Goal: Find specific page/section: Find specific page/section

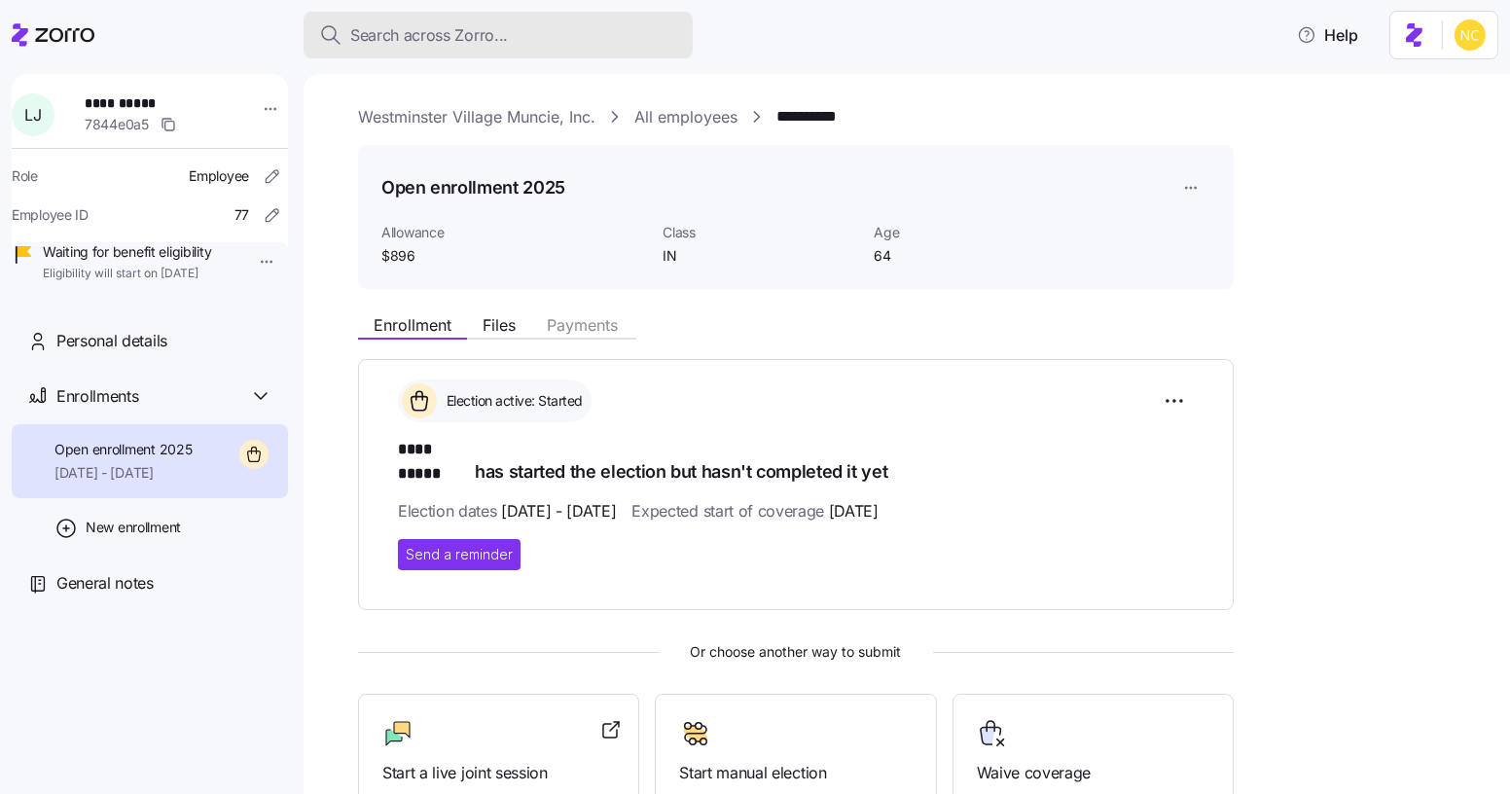
scroll to position [220, 0]
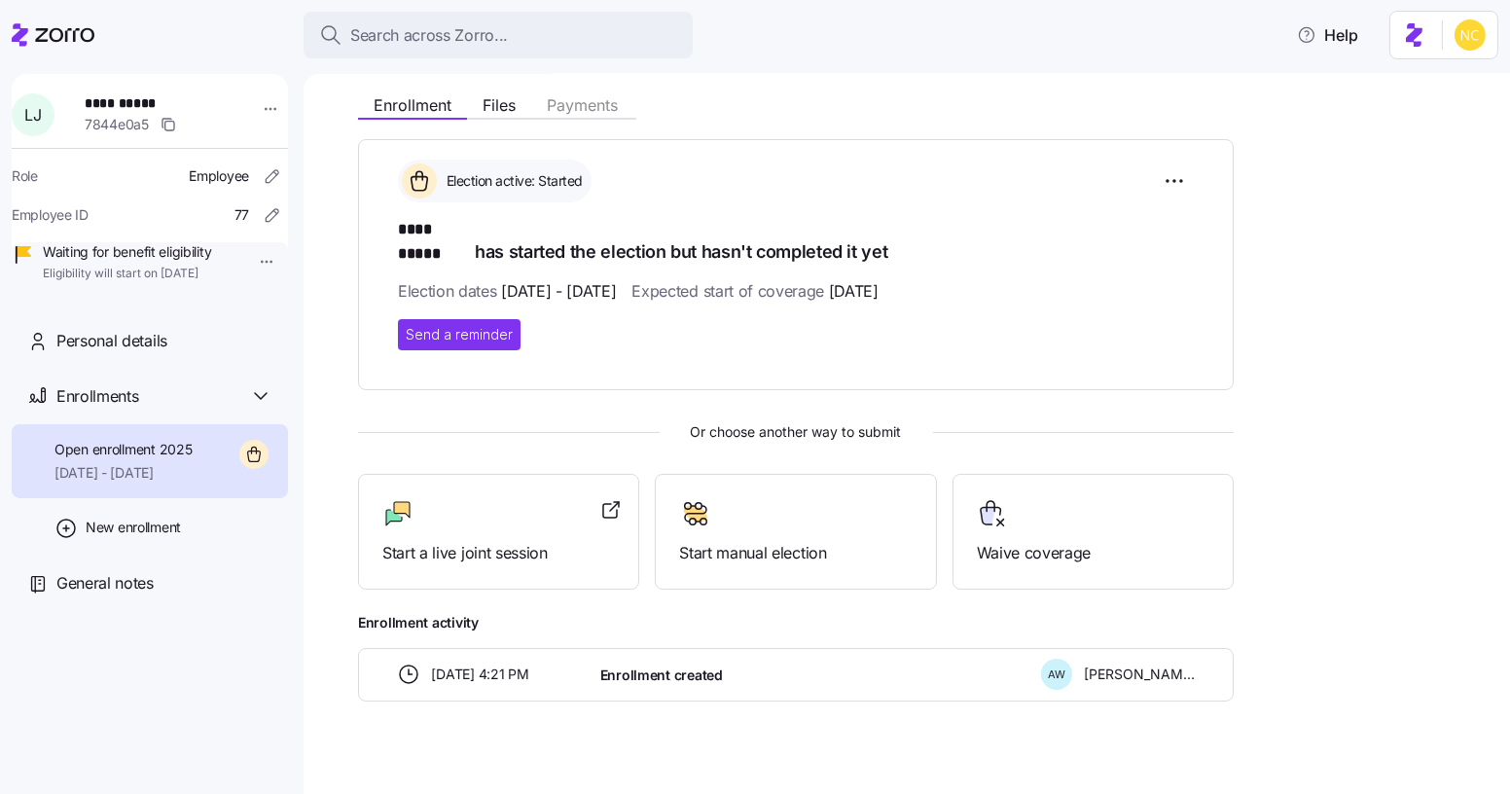
drag, startPoint x: 418, startPoint y: 31, endPoint x: 398, endPoint y: 1, distance: 36.4
click at [418, 29] on span "Search across Zorro..." at bounding box center [429, 35] width 158 height 24
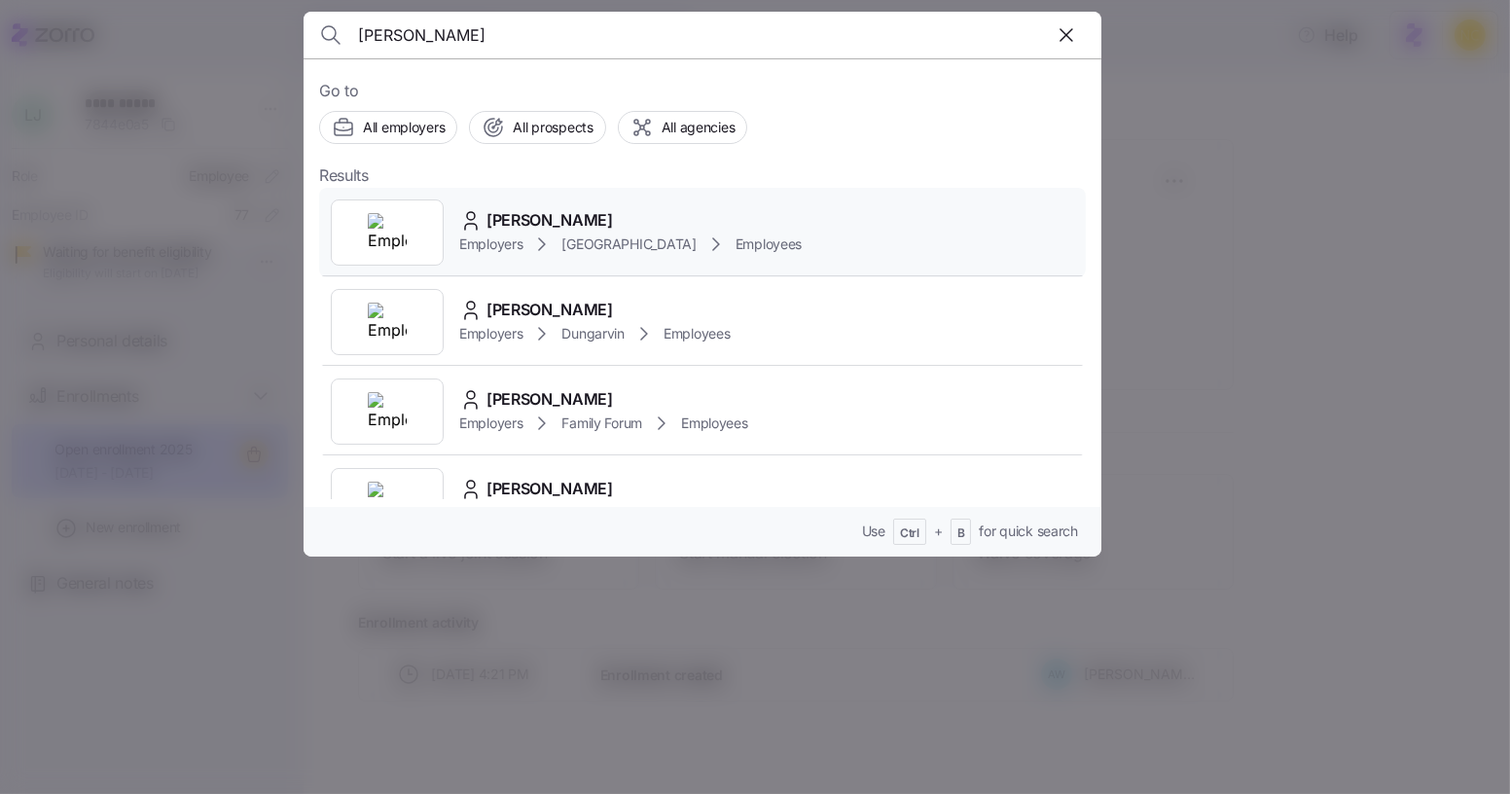
type input "[PERSON_NAME]"
click at [693, 230] on div "[PERSON_NAME]" at bounding box center [630, 220] width 342 height 24
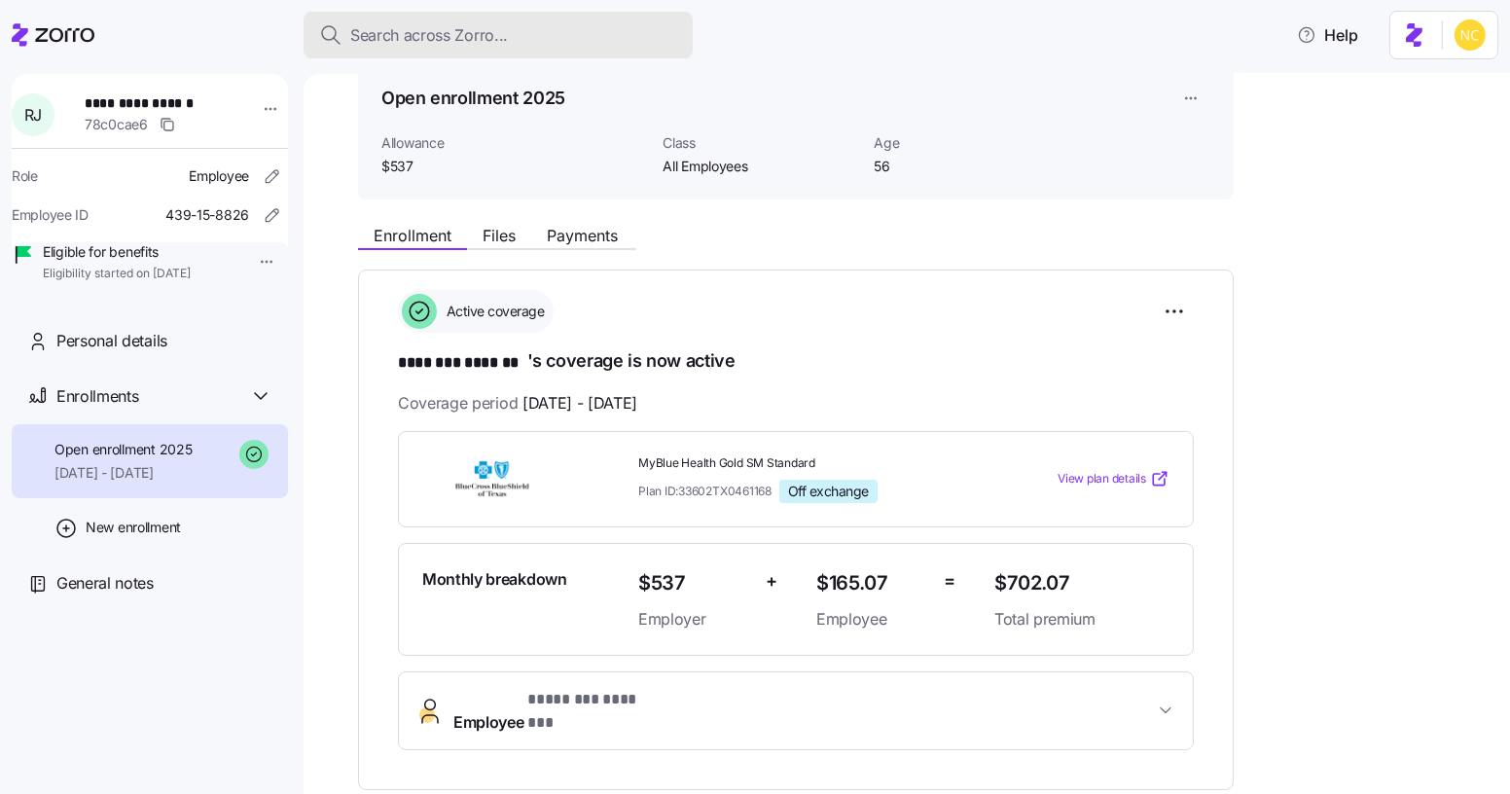
scroll to position [88, 0]
click at [479, 35] on span "Search across Zorro..." at bounding box center [429, 35] width 158 height 24
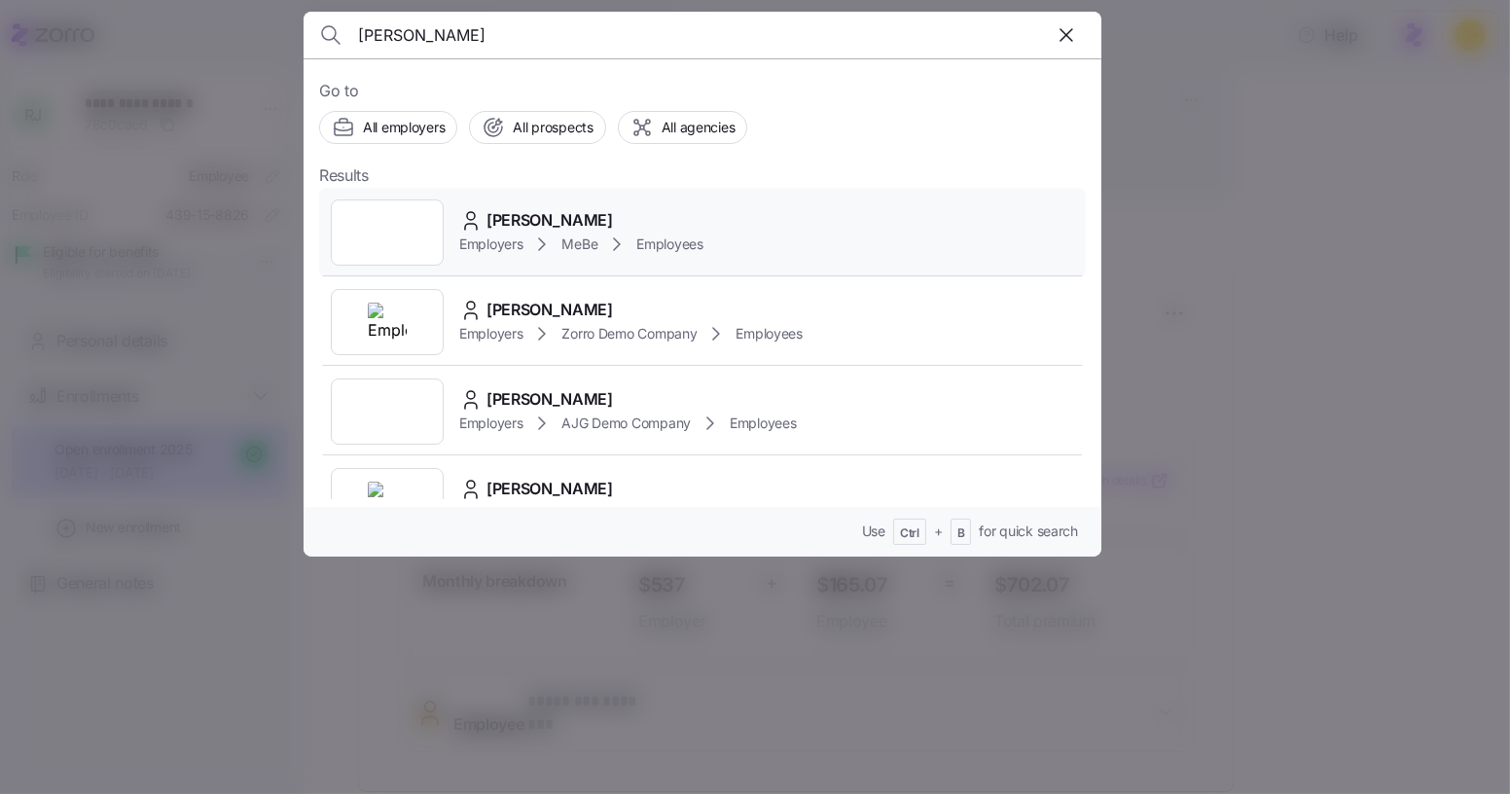
type input "[PERSON_NAME]"
click at [565, 234] on span "MeBe" at bounding box center [579, 243] width 36 height 19
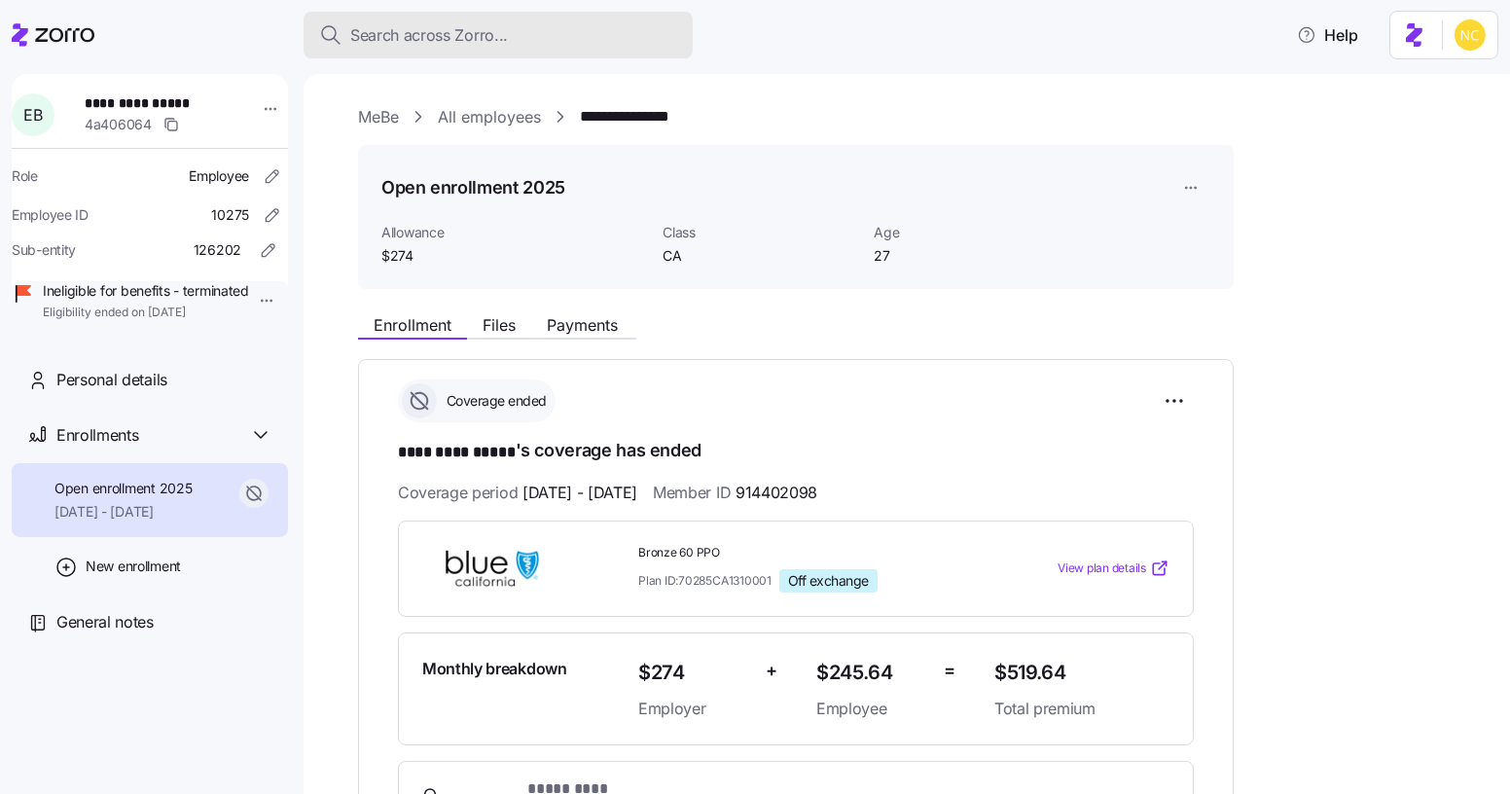
click at [493, 36] on span "Search across Zorro..." at bounding box center [429, 35] width 158 height 24
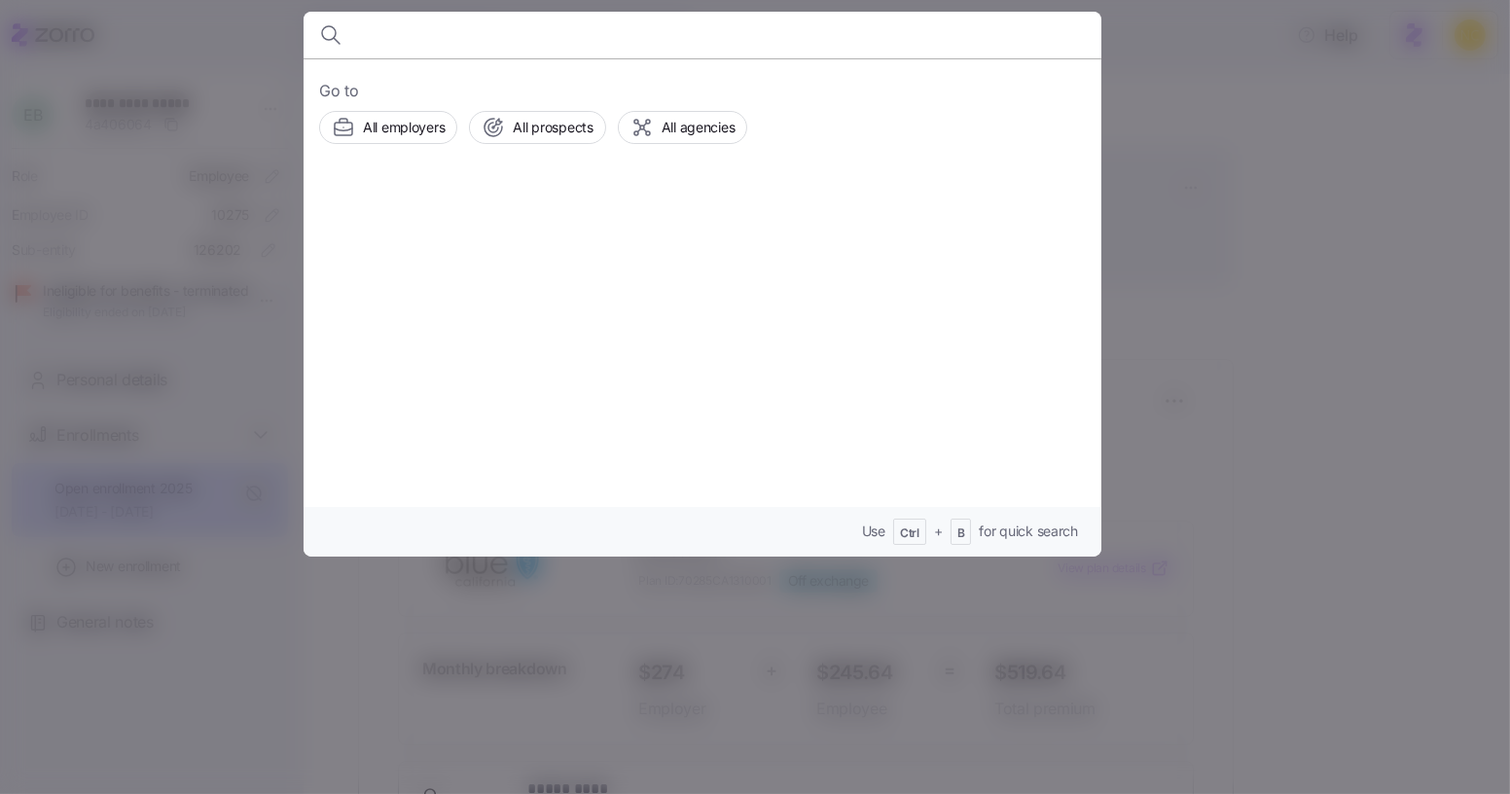
click at [1280, 317] on div at bounding box center [755, 397] width 1510 height 794
